Goal: Transaction & Acquisition: Obtain resource

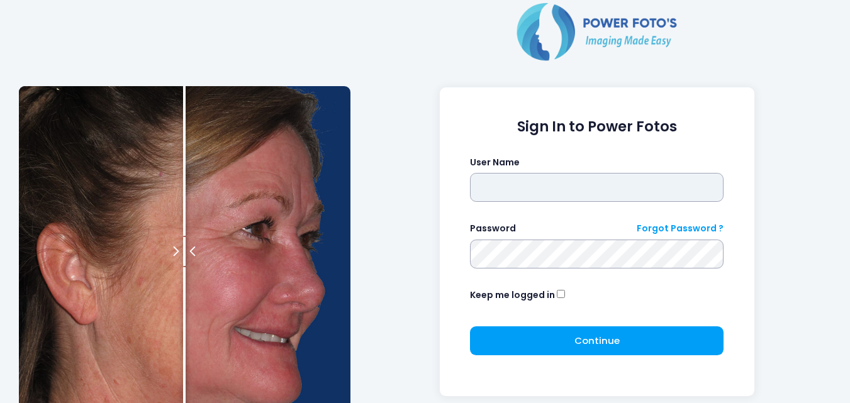
type input "**********"
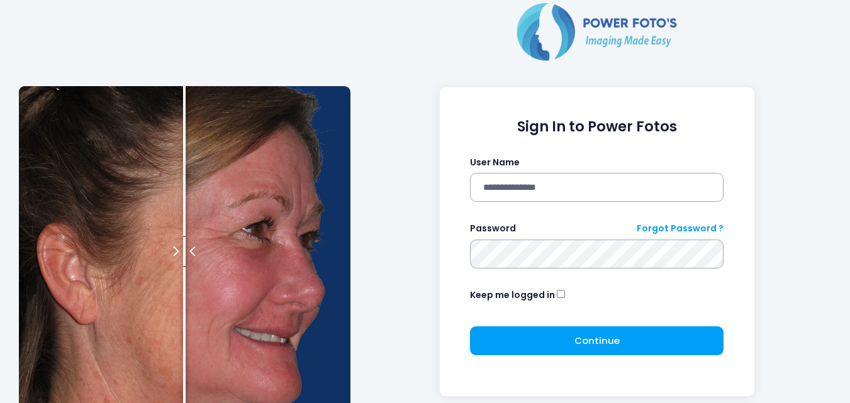
click at [568, 321] on form "**********" at bounding box center [597, 241] width 254 height 247
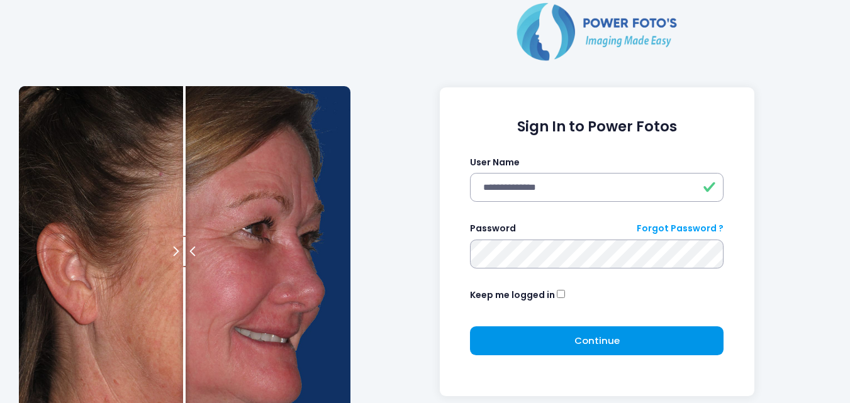
click at [601, 353] on button "Continue Please wait..." at bounding box center [597, 341] width 254 height 29
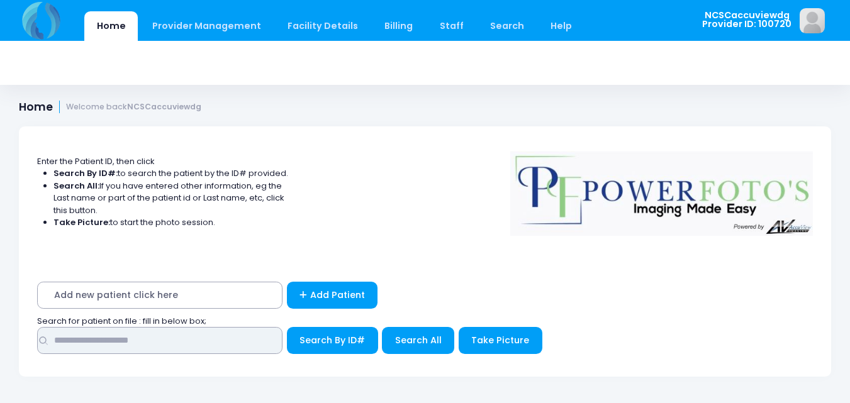
click at [130, 342] on input "text" at bounding box center [159, 340] width 245 height 27
type input "*****"
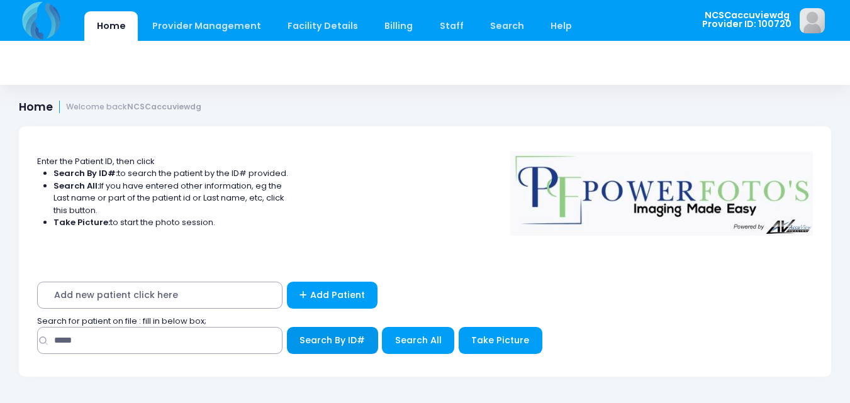
click at [329, 345] on span "Search By ID#" at bounding box center [331, 340] width 65 height 13
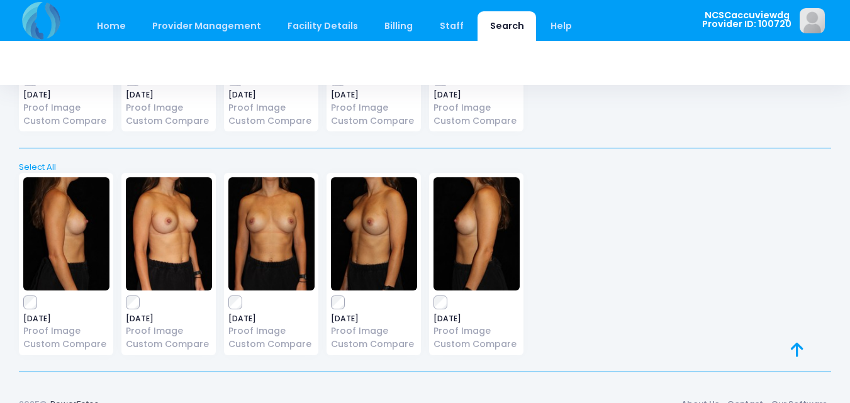
scroll to position [462, 0]
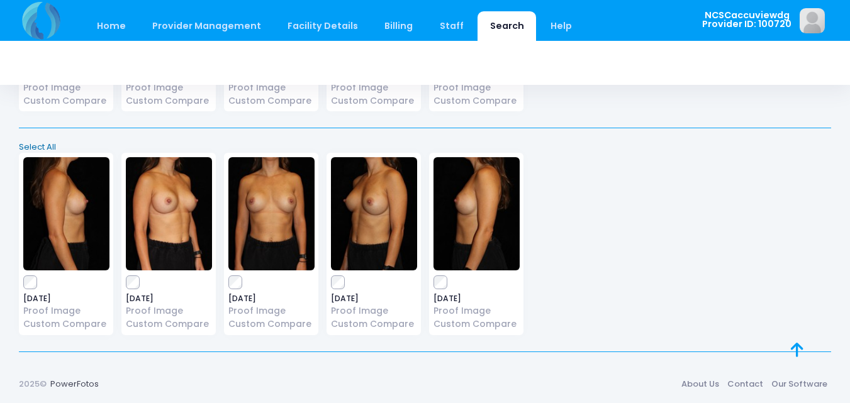
click at [48, 150] on link "Select All" at bounding box center [425, 147] width 820 height 13
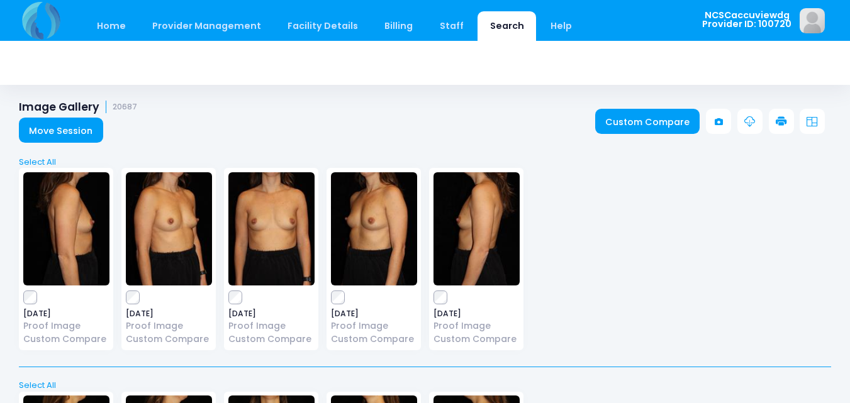
click at [783, 124] on icon at bounding box center [781, 121] width 11 height 11
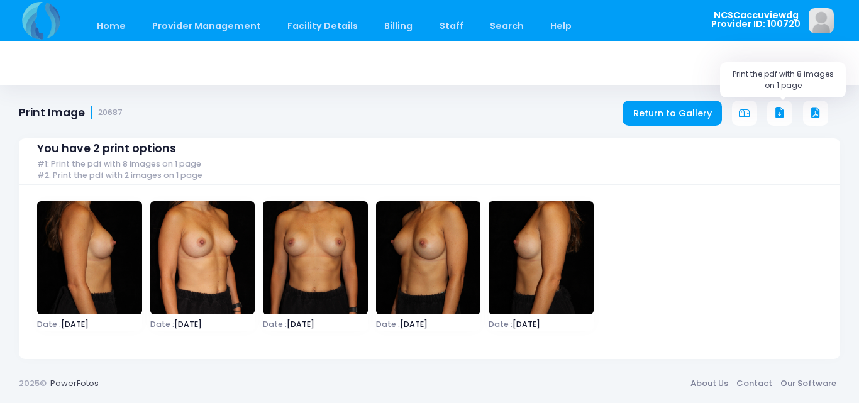
click at [783, 112] on icon at bounding box center [779, 113] width 11 height 11
click at [119, 20] on link "Home" at bounding box center [110, 26] width 53 height 30
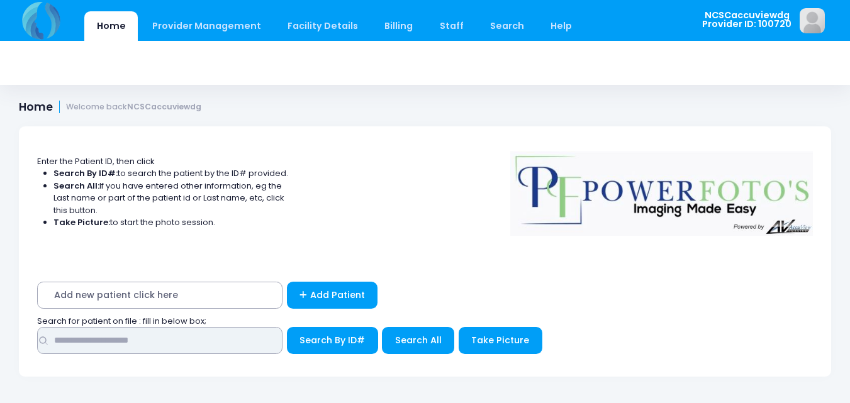
drag, startPoint x: 165, startPoint y: 352, endPoint x: 152, endPoint y: 352, distance: 12.6
click at [165, 352] on input "text" at bounding box center [159, 340] width 245 height 27
type input "*****"
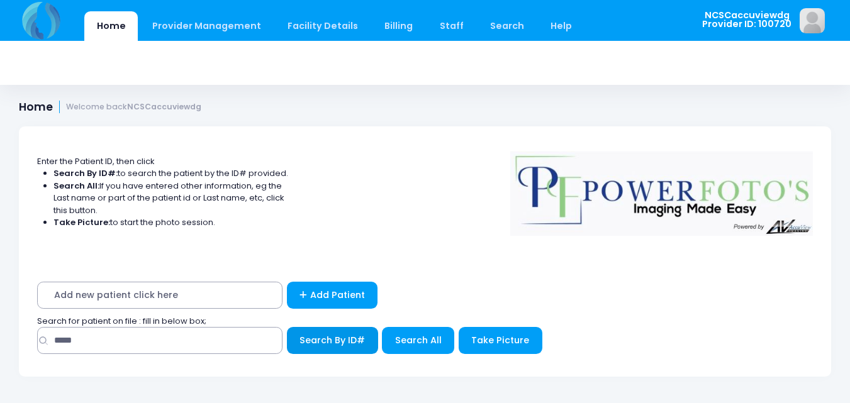
click at [360, 345] on span "Search By ID#" at bounding box center [331, 340] width 65 height 13
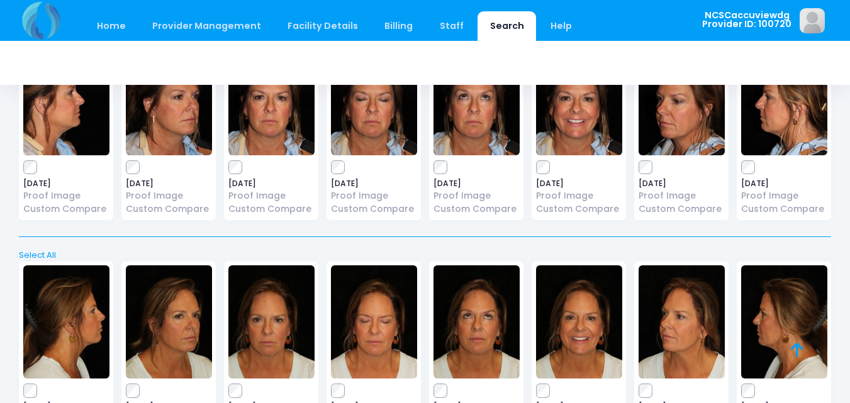
scroll to position [113, 0]
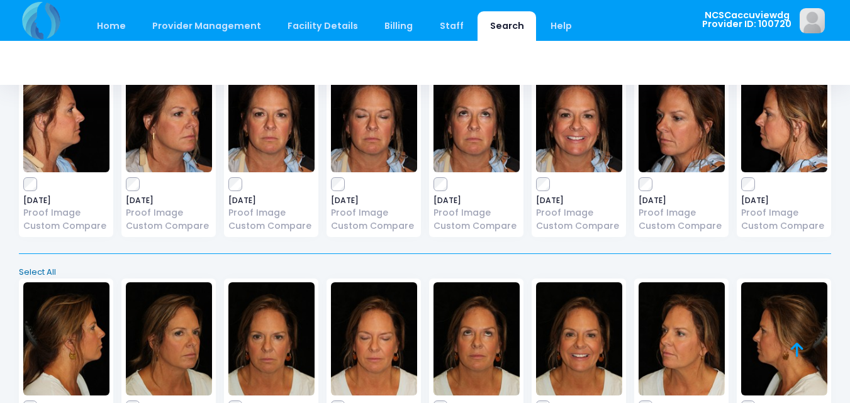
click at [48, 276] on link "Select All" at bounding box center [425, 272] width 820 height 13
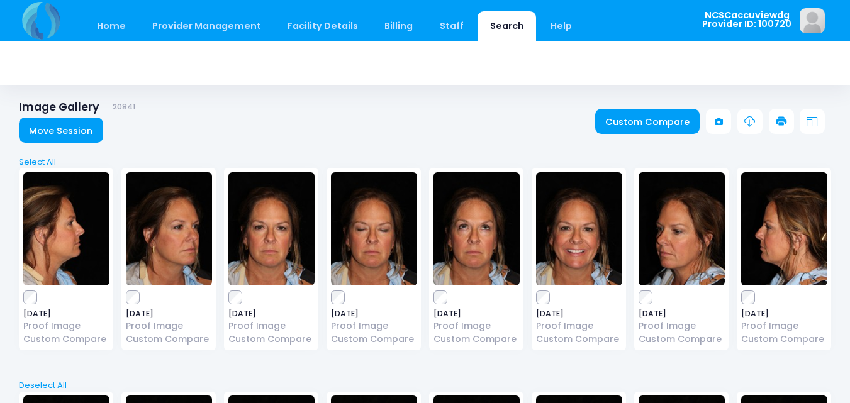
click at [777, 126] on icon at bounding box center [781, 121] width 11 height 11
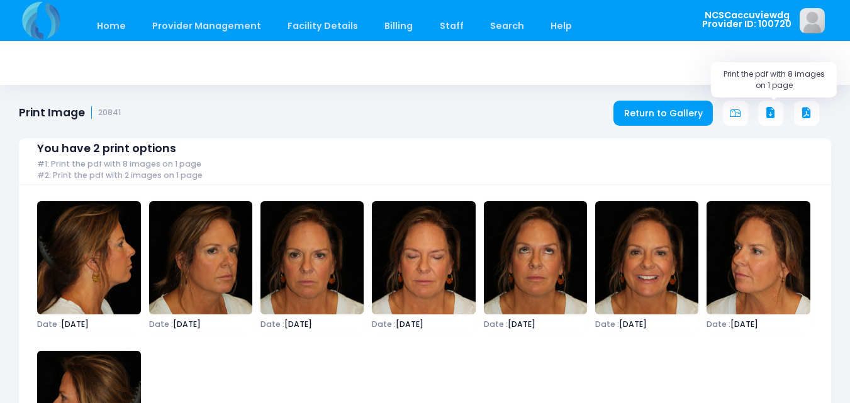
click at [771, 111] on icon at bounding box center [770, 113] width 11 height 11
click at [106, 23] on link "Home" at bounding box center [110, 26] width 53 height 30
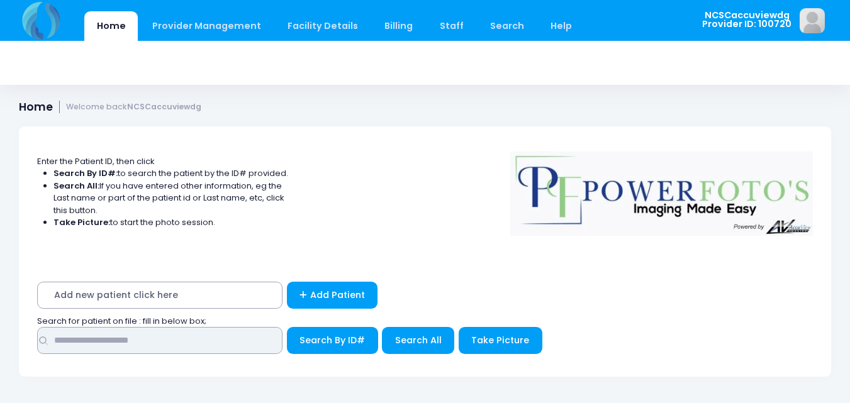
click at [173, 350] on input "text" at bounding box center [159, 340] width 245 height 27
type input "*****"
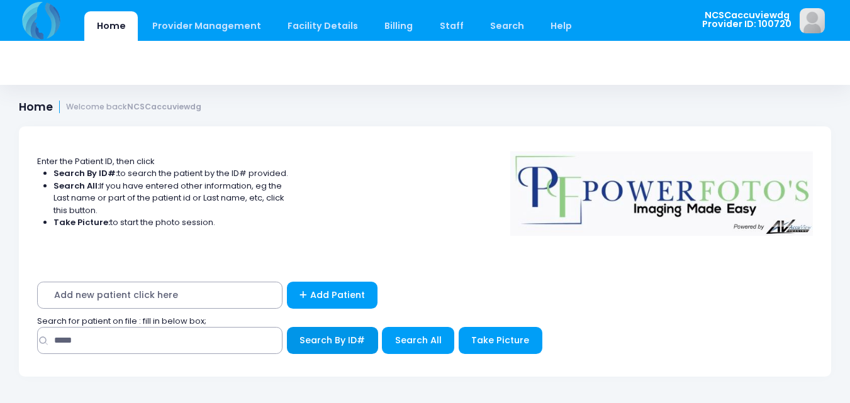
click at [323, 345] on span "Search By ID#" at bounding box center [331, 340] width 65 height 13
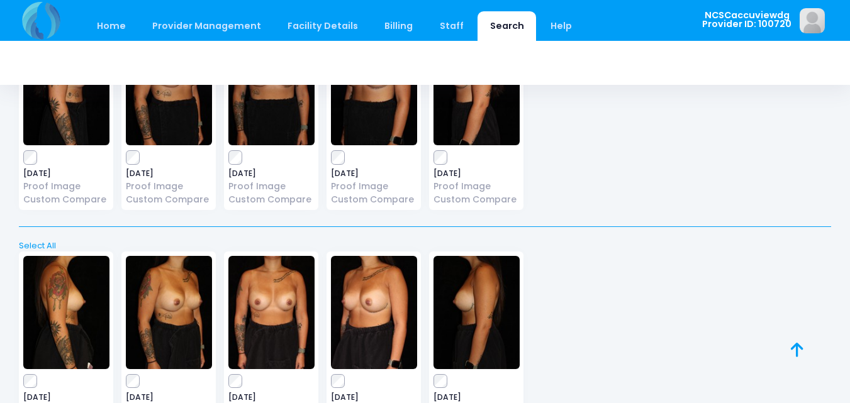
scroll to position [462, 0]
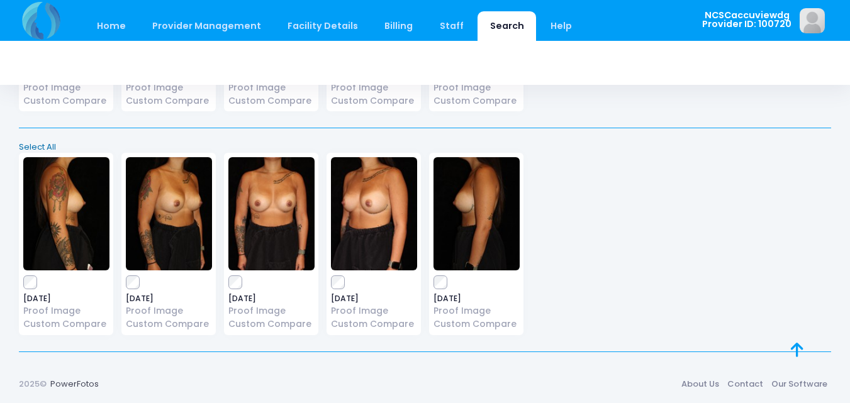
click at [38, 143] on link "Select All" at bounding box center [425, 147] width 820 height 13
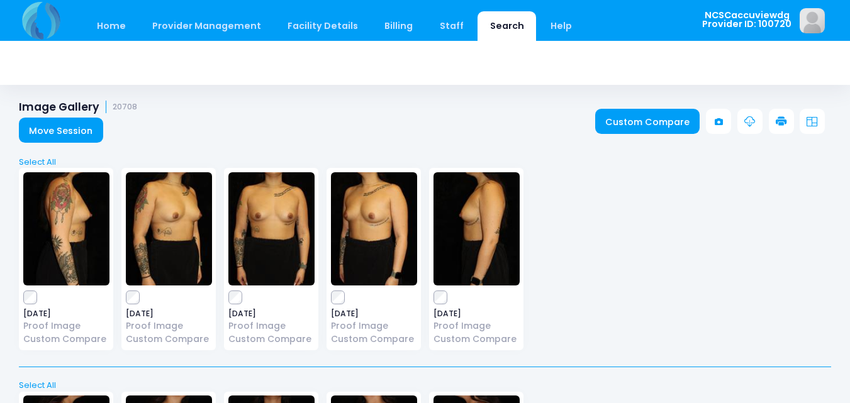
click at [786, 120] on icon at bounding box center [781, 121] width 11 height 11
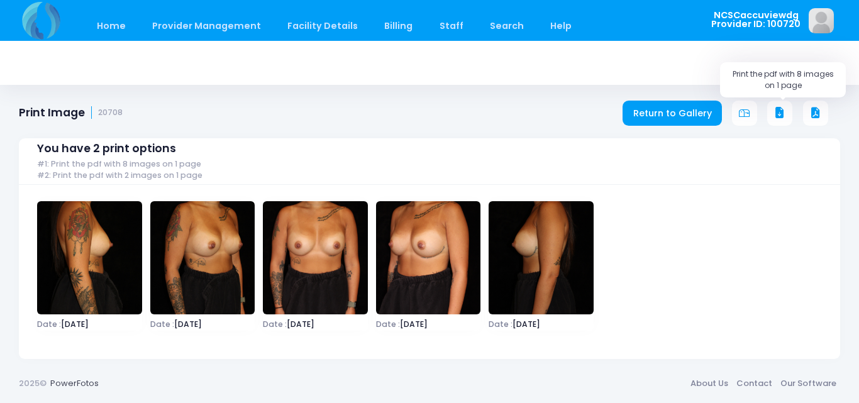
click at [781, 117] on icon at bounding box center [779, 113] width 11 height 11
click at [115, 30] on link "Home" at bounding box center [110, 26] width 53 height 30
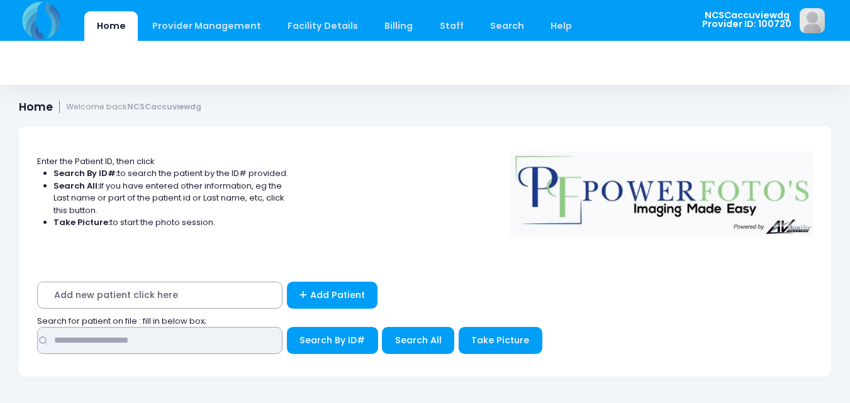
click at [195, 336] on input "text" at bounding box center [159, 340] width 245 height 27
type input "*****"
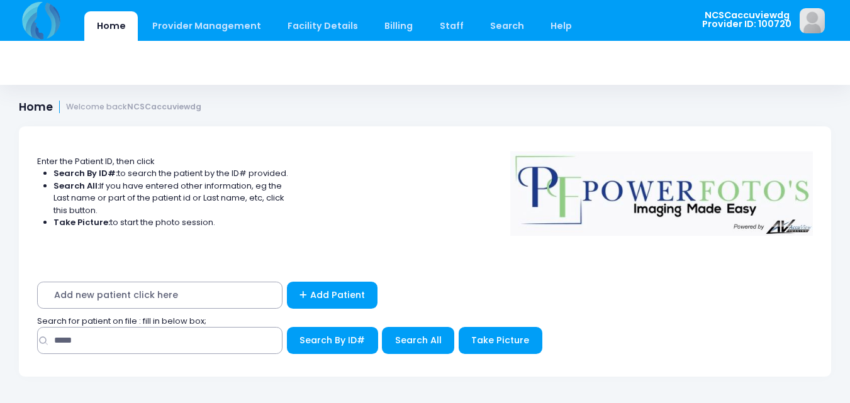
click at [366, 360] on div "***** Search By ID#" at bounding box center [425, 343] width 776 height 33
click at [340, 346] on span "Search By ID#" at bounding box center [331, 340] width 65 height 13
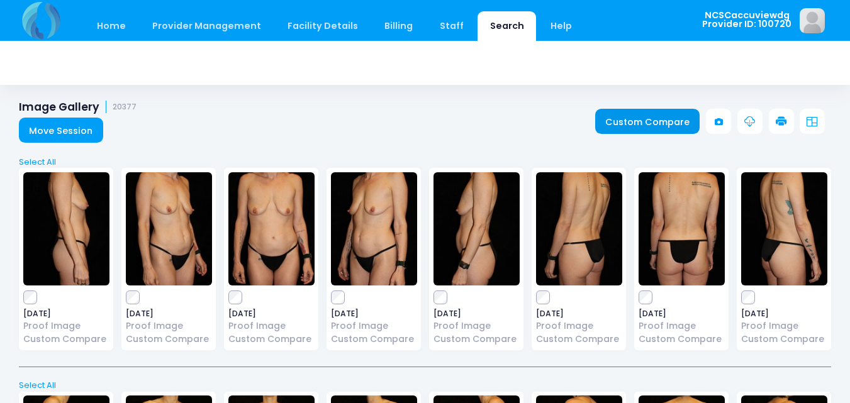
click at [662, 117] on link "Custom Compare" at bounding box center [647, 121] width 105 height 25
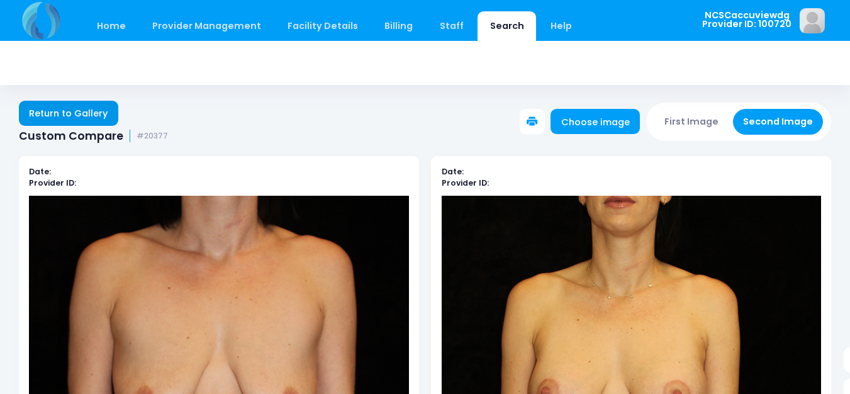
click at [99, 108] on link "Return to Gallery" at bounding box center [68, 113] width 99 height 25
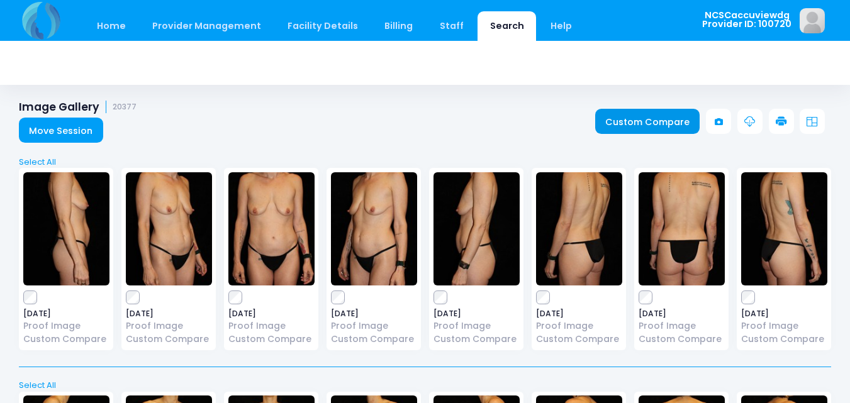
click at [622, 123] on link "Custom Compare" at bounding box center [647, 121] width 105 height 25
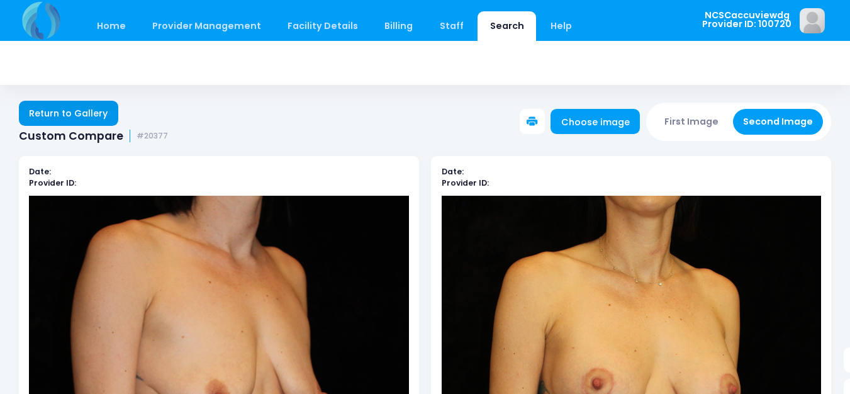
click at [70, 110] on link "Return to Gallery" at bounding box center [68, 113] width 99 height 25
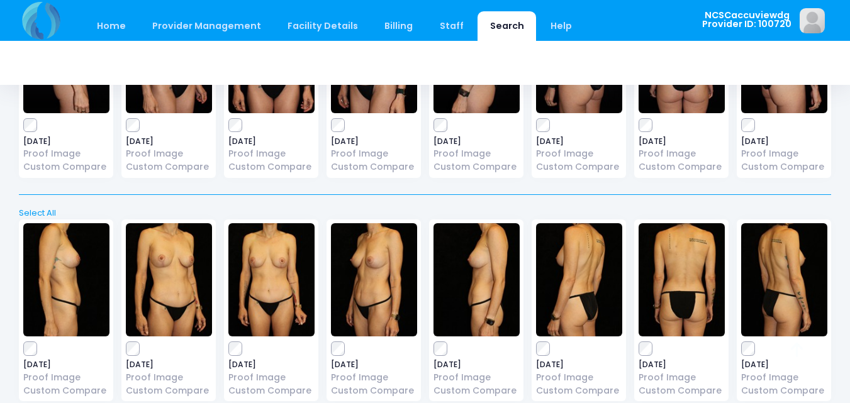
scroll to position [239, 0]
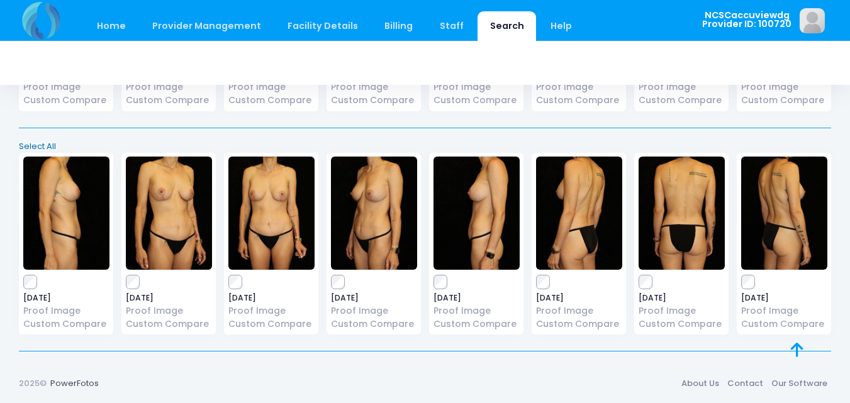
click at [50, 145] on link "Select All" at bounding box center [425, 146] width 820 height 13
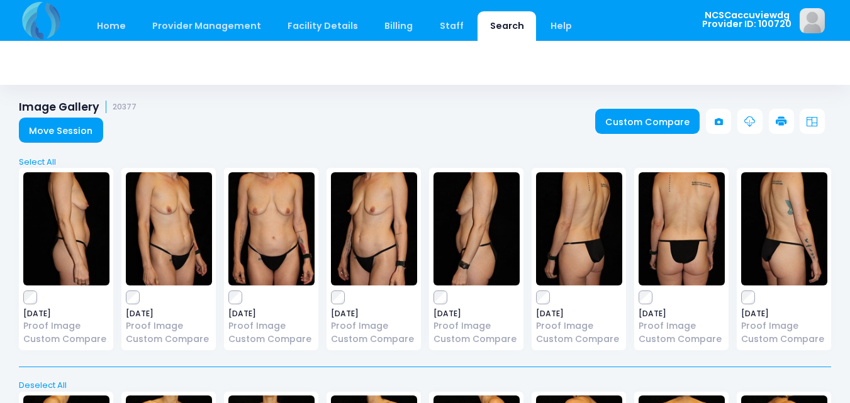
click at [781, 120] on icon at bounding box center [781, 121] width 11 height 11
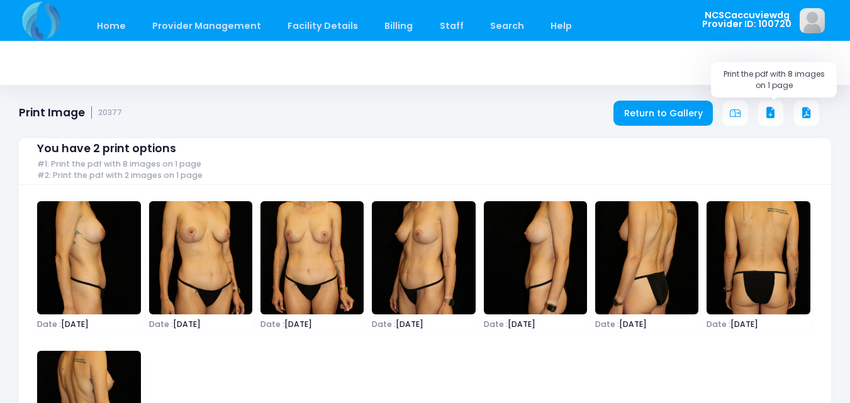
click at [770, 111] on icon at bounding box center [770, 113] width 11 height 11
